Goal: Use online tool/utility: Utilize a website feature to perform a specific function

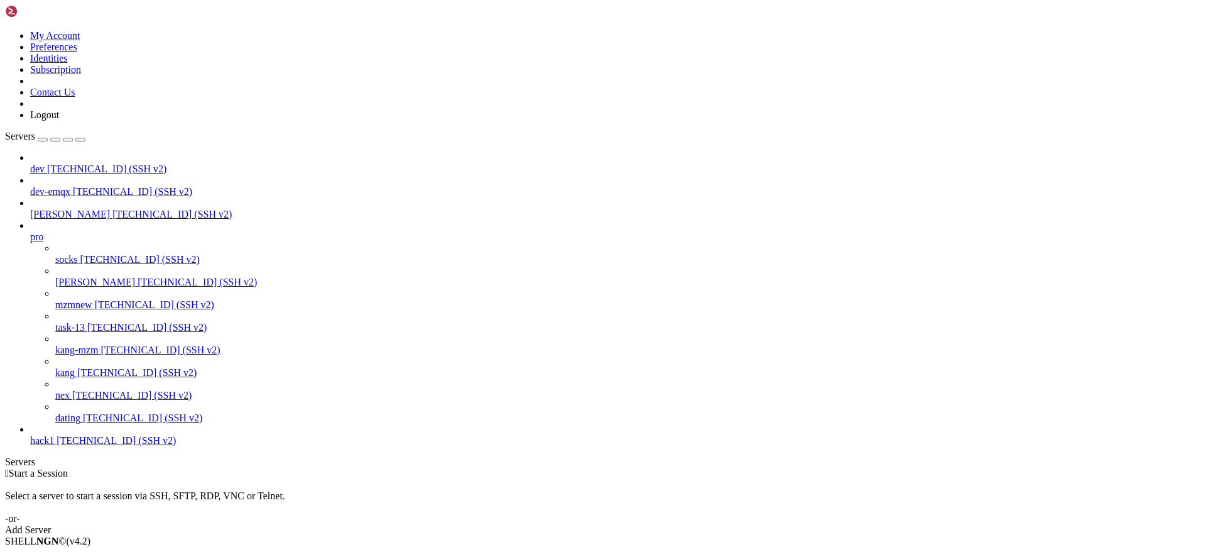
click at [96, 400] on span "[TECHNICAL_ID] (SSH v2)" at bounding box center [131, 395] width 119 height 11
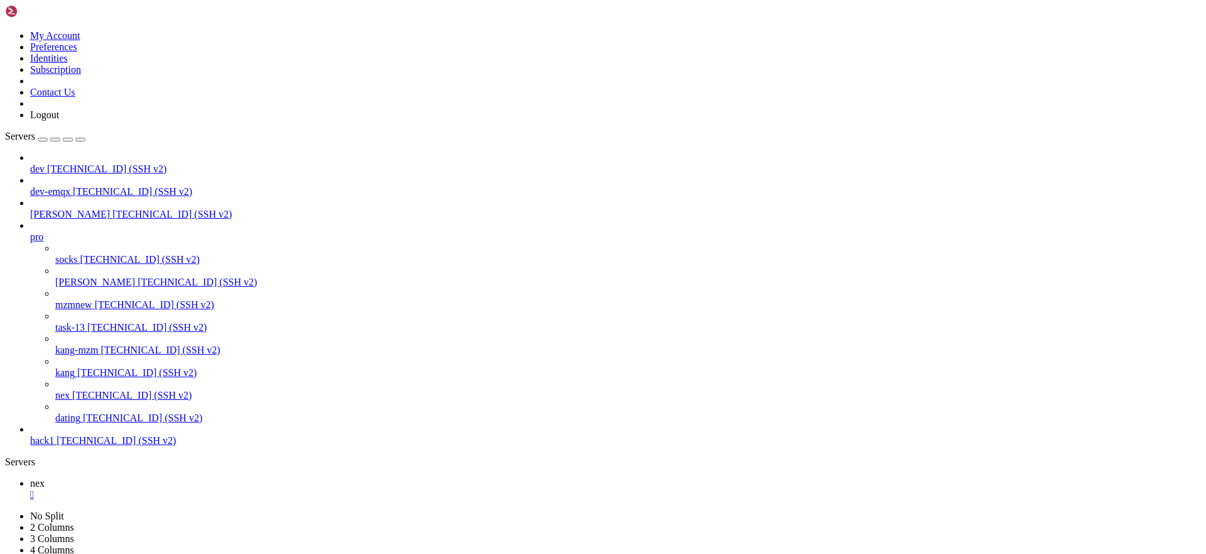
type input "/root/.ssh"
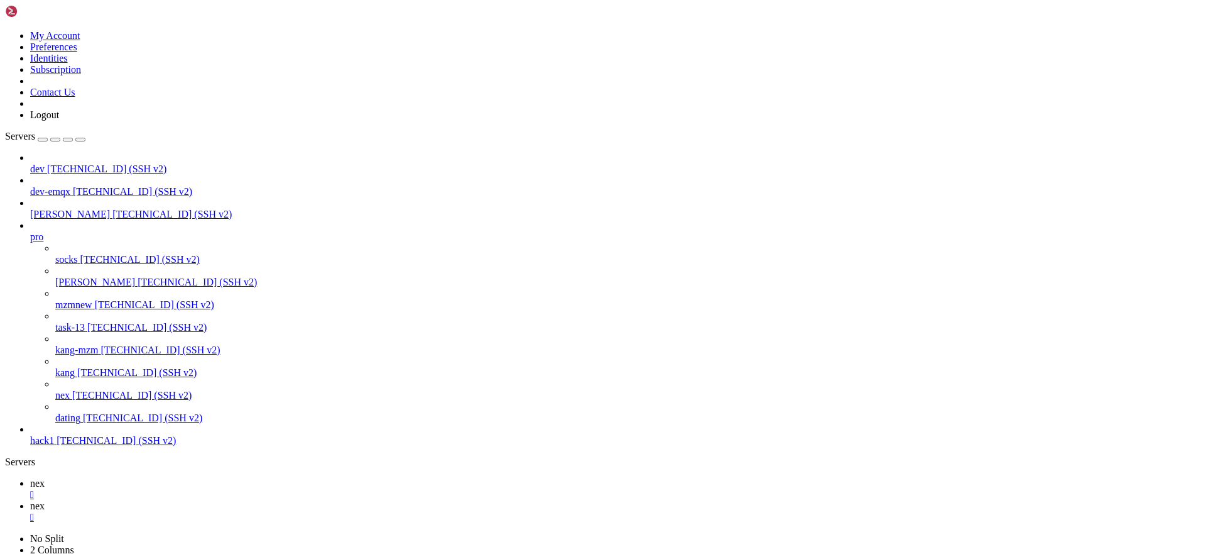
scroll to position [0, 0]
click at [30, 478] on icon at bounding box center [30, 483] width 0 height 11
click at [264, 511] on div "" at bounding box center [615, 516] width 1171 height 11
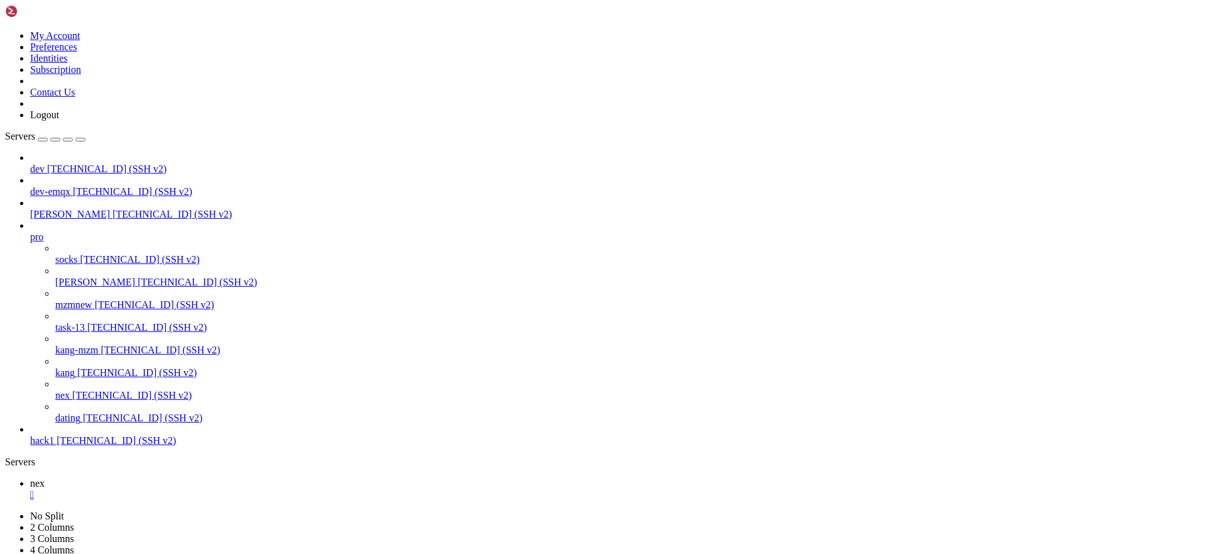
click at [205, 489] on div "" at bounding box center [615, 494] width 1171 height 11
click at [70, 400] on span "nex" at bounding box center [62, 395] width 14 height 11
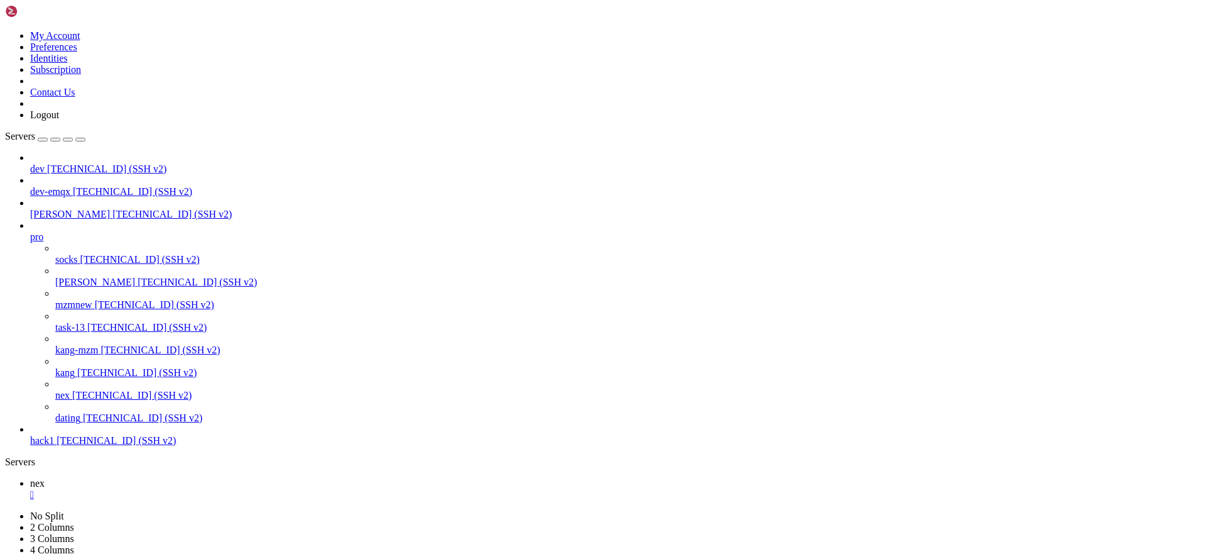
drag, startPoint x: 237, startPoint y: 888, endPoint x: 25, endPoint y: 885, distance: 213.0
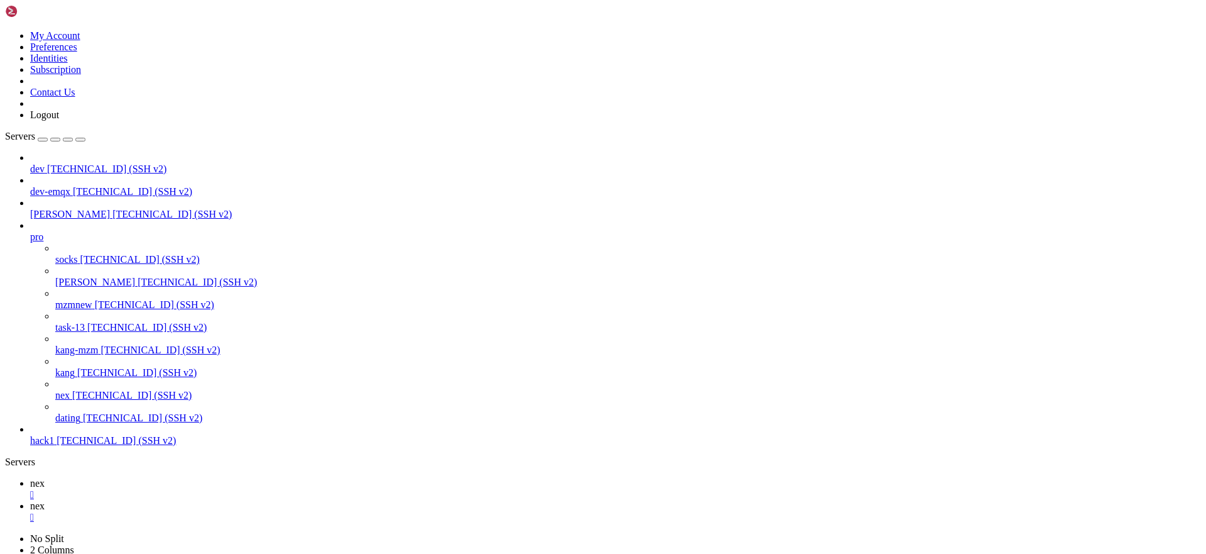
type input "/root/.ssh"
click at [45, 478] on span "nex" at bounding box center [37, 483] width 14 height 11
drag, startPoint x: 38, startPoint y: 826, endPoint x: 149, endPoint y: 827, distance: 111.2
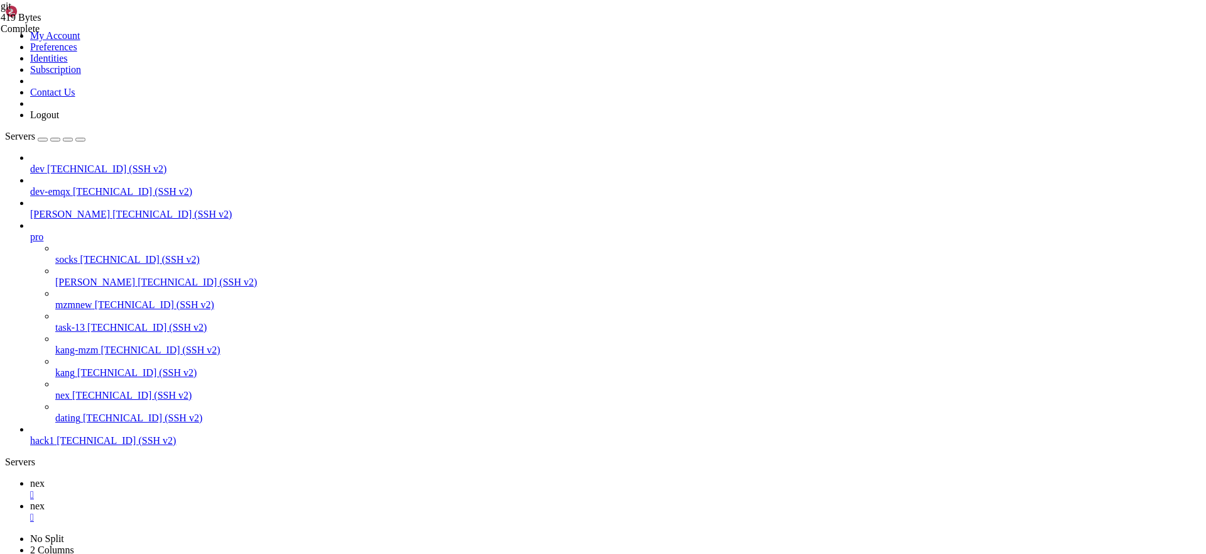
copy x-row "ssh -T [EMAIL_ADDRESS][DOMAIN_NAME]"
drag, startPoint x: 238, startPoint y: 912, endPoint x: -1, endPoint y: 913, distance: 238.8
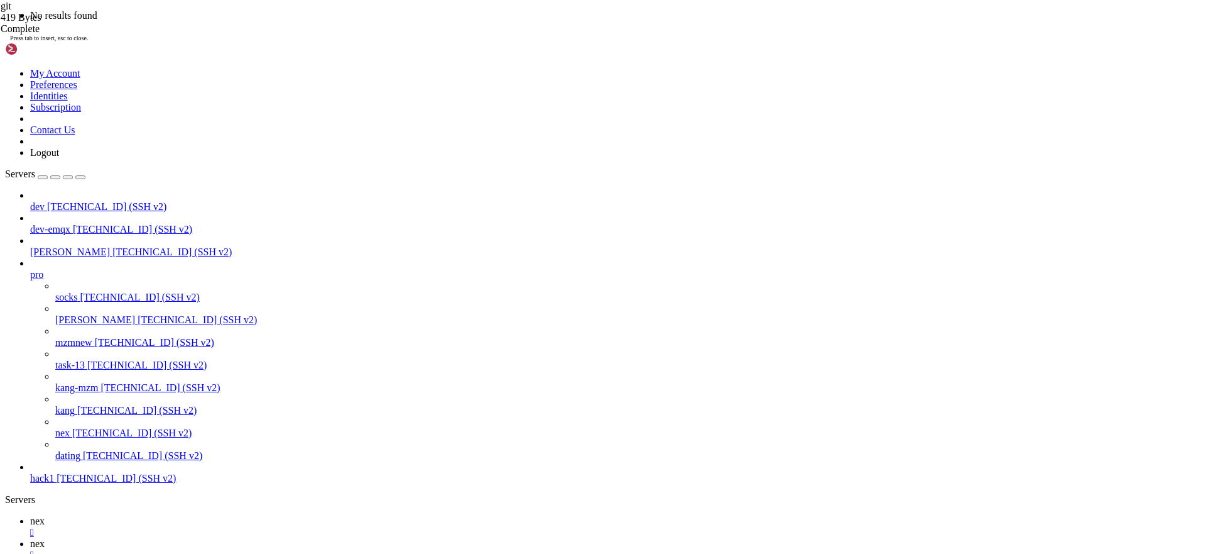
scroll to position [104, 0]
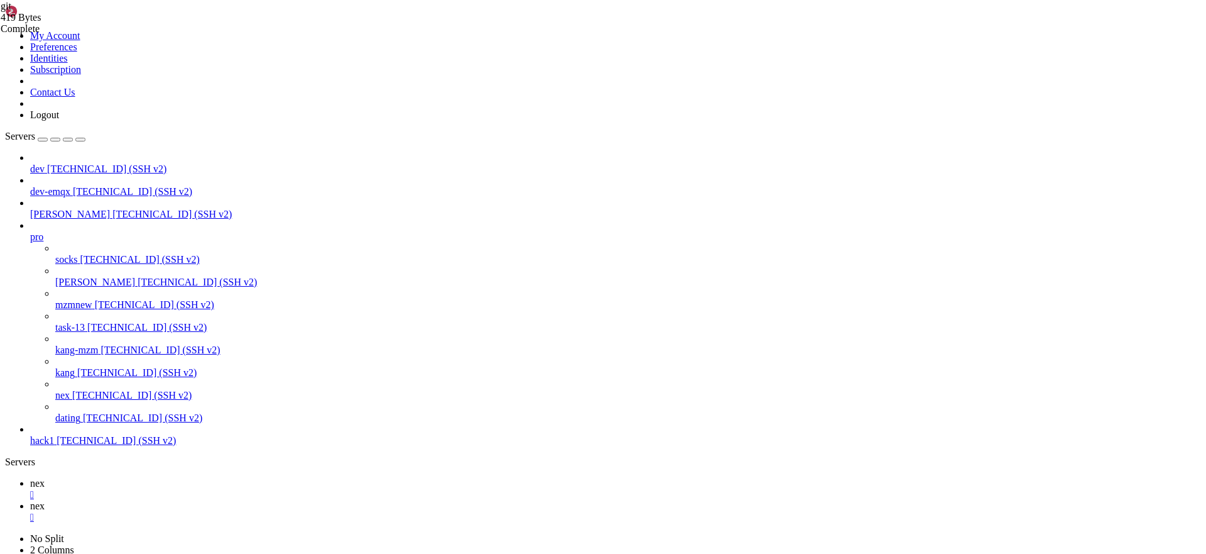
click at [237, 500] on link "nex " at bounding box center [615, 511] width 1171 height 23
click at [45, 478] on span "nex" at bounding box center [37, 483] width 14 height 11
drag, startPoint x: 160, startPoint y: 1179, endPoint x: 19, endPoint y: 1094, distance: 164.0
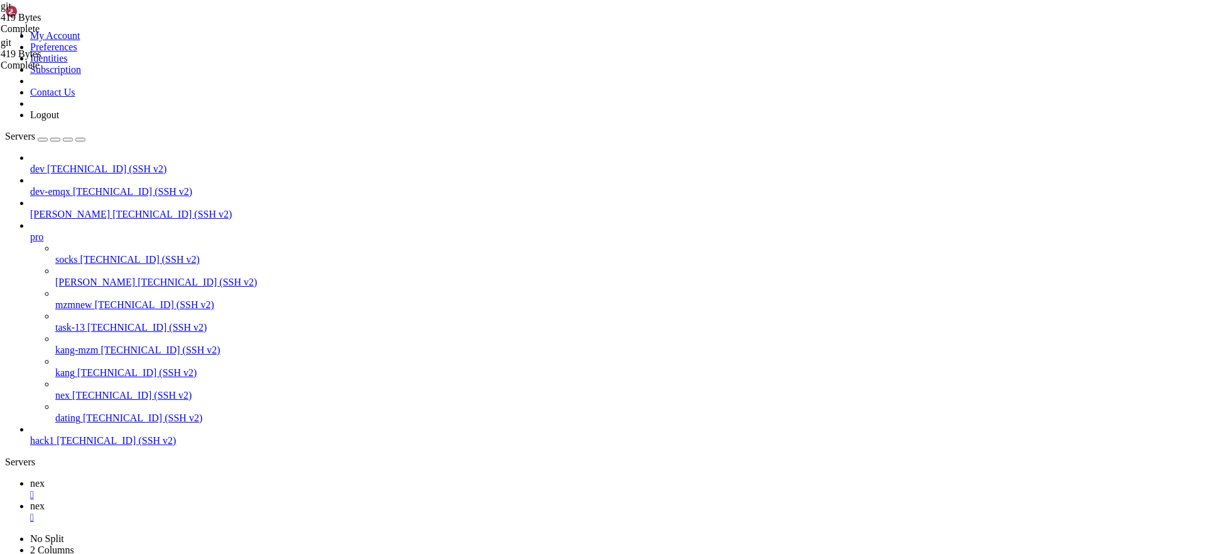
copy div ".ssh ssh -T [EMAIL_ADDRESS][DOMAIN_NAME] identity_sign: private key /root/.ssh/…"
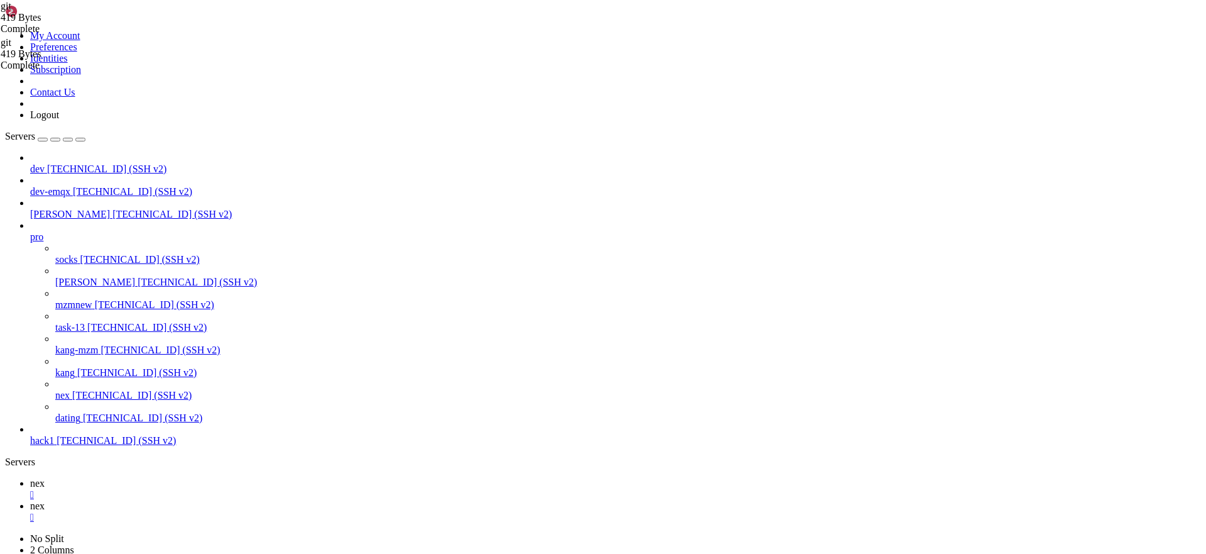
drag, startPoint x: 8, startPoint y: 1067, endPoint x: 222, endPoint y: 1084, distance: 214.2
drag, startPoint x: 171, startPoint y: 1083, endPoint x: 28, endPoint y: 1089, distance: 143.4
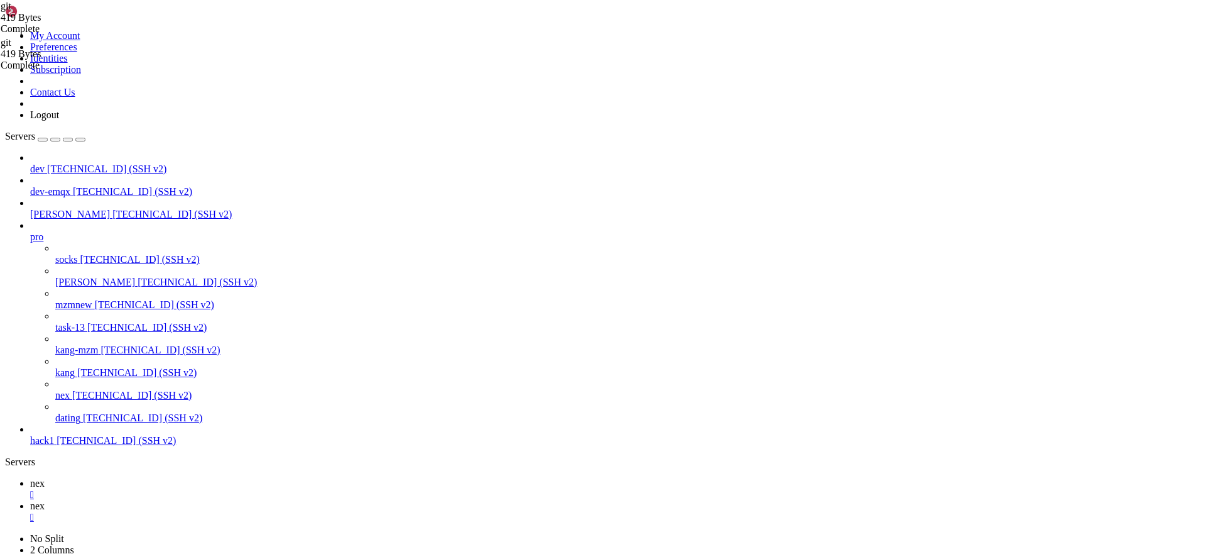
drag, startPoint x: 11, startPoint y: 1070, endPoint x: 226, endPoint y: 1160, distance: 233.1
copy div "OpenSSH_8.0p1, OpenSSL 1.1.1c FIPS [DATE] debug1: Reading configuration data /r…"
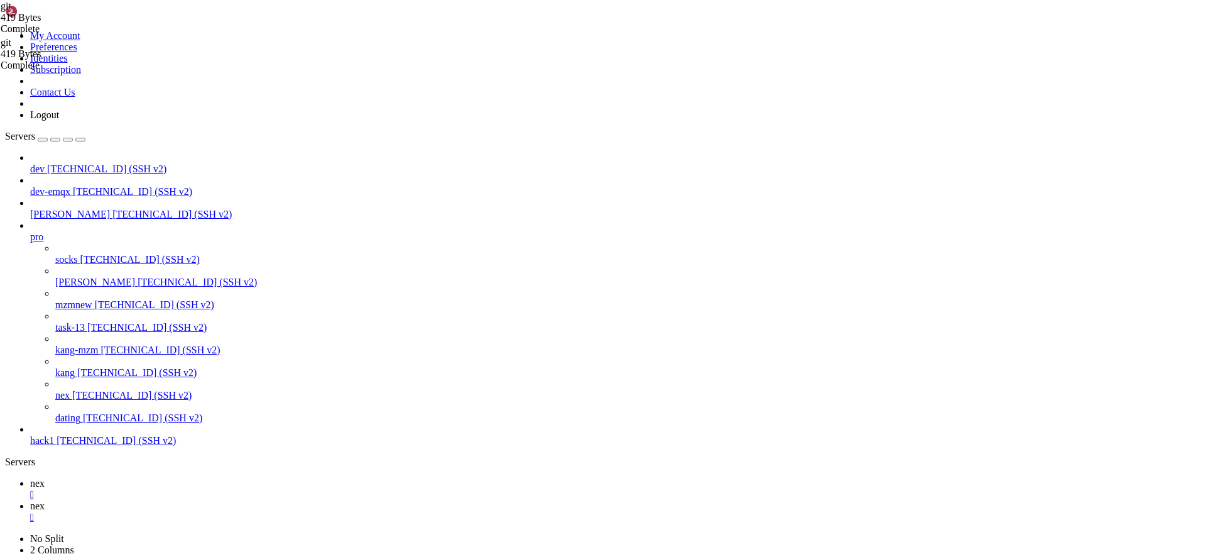
click at [45, 500] on span "nex" at bounding box center [37, 505] width 14 height 11
click at [45, 478] on span "nex" at bounding box center [37, 483] width 14 height 11
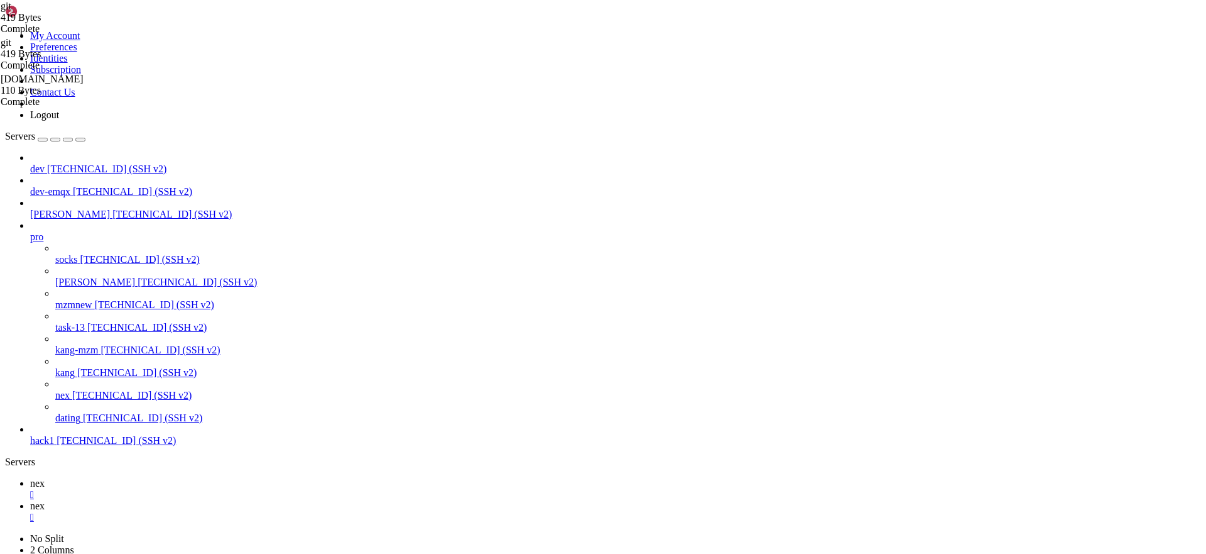
copy x-row "197d79d"
